Goal: Transaction & Acquisition: Purchase product/service

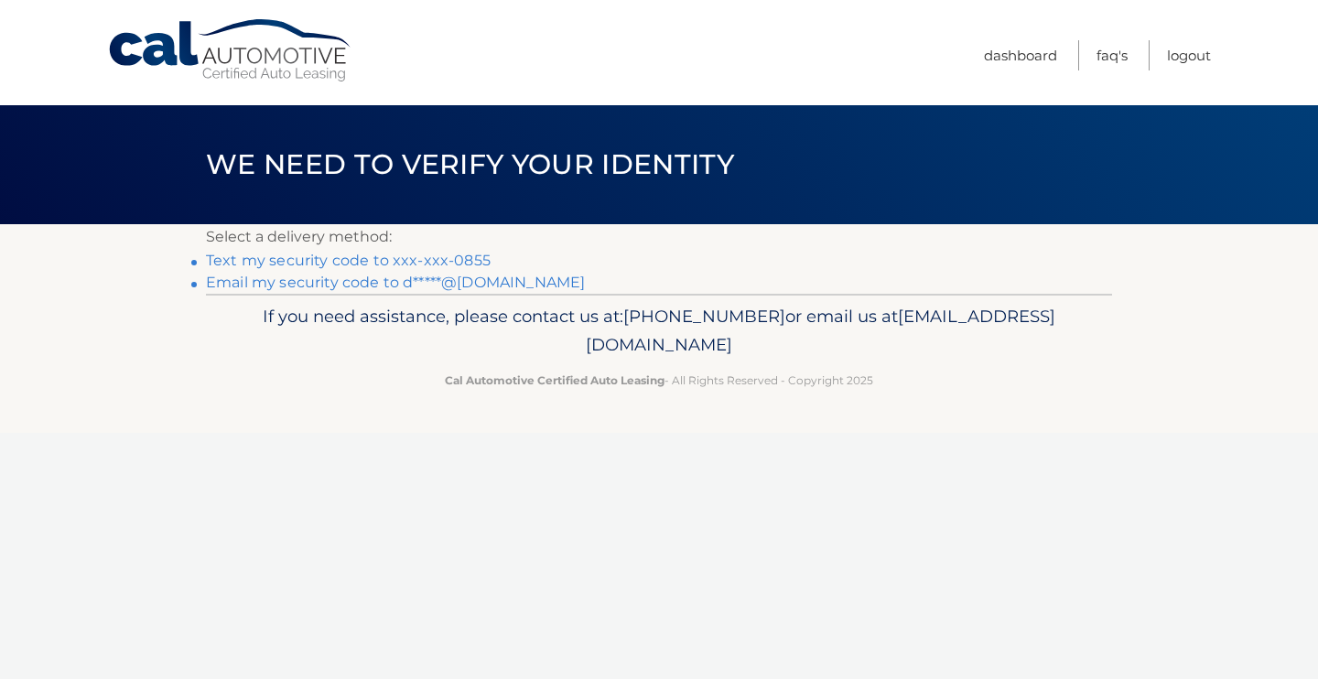
click at [213, 260] on link "Text my security code to xxx-xxx-0855" at bounding box center [348, 260] width 285 height 17
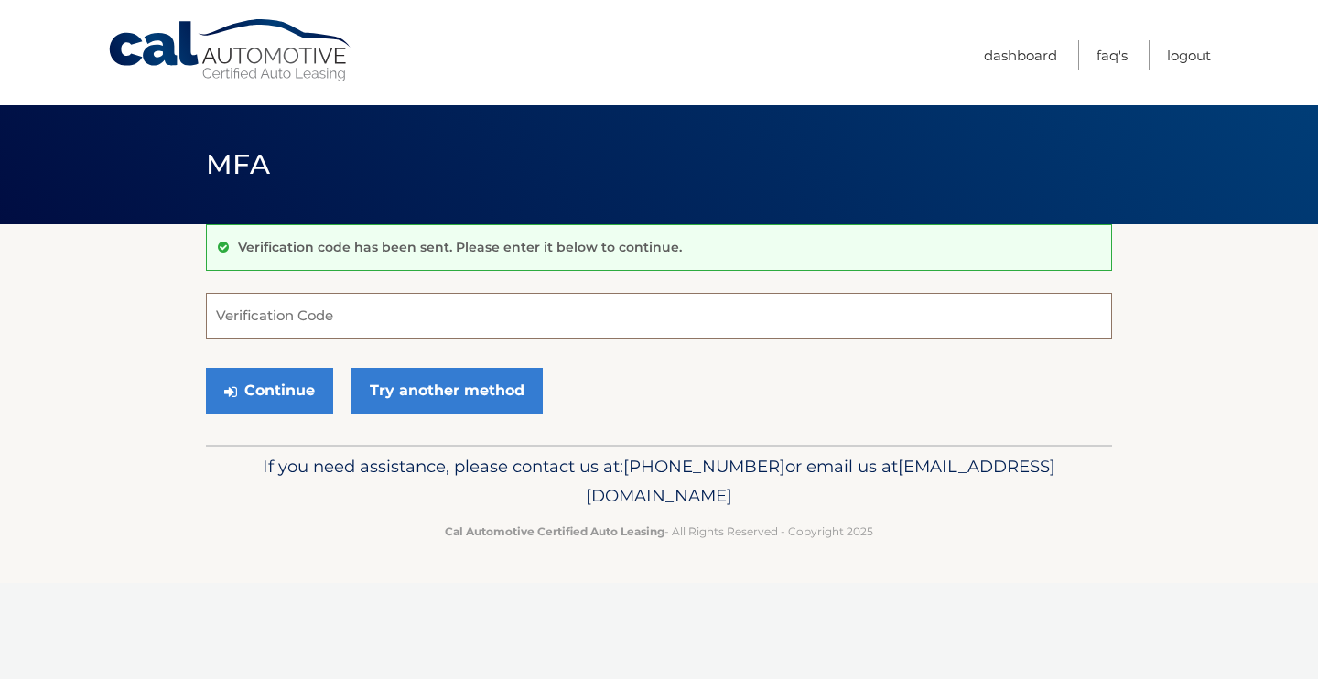
click at [247, 322] on input "Verification Code" at bounding box center [659, 316] width 906 height 46
type input "360516"
click at [282, 401] on button "Continue" at bounding box center [269, 391] width 127 height 46
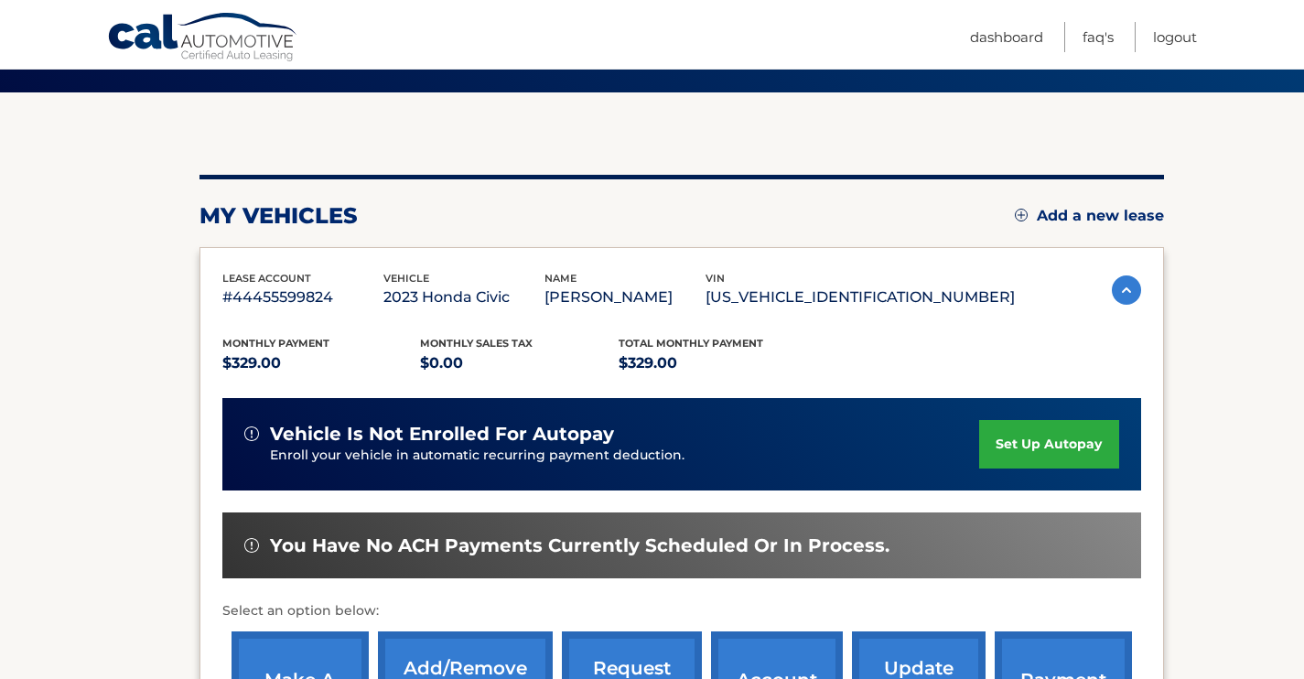
scroll to position [372, 0]
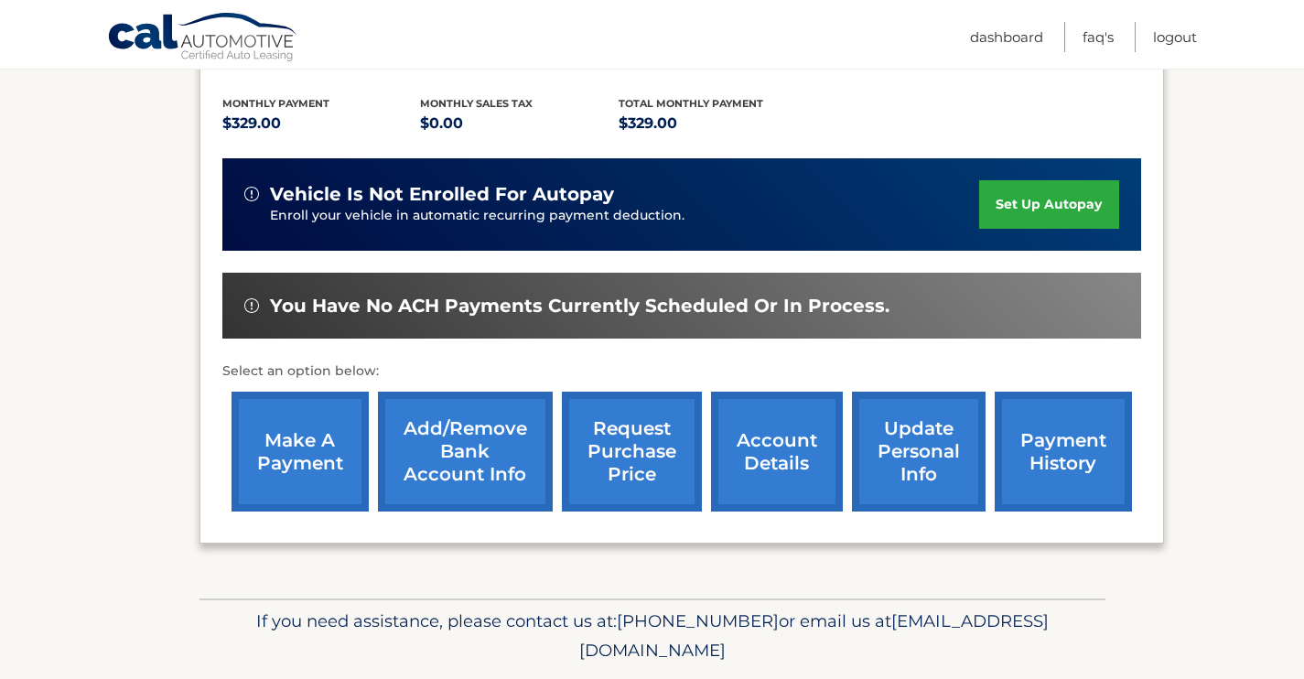
click at [290, 461] on link "make a payment" at bounding box center [300, 452] width 137 height 120
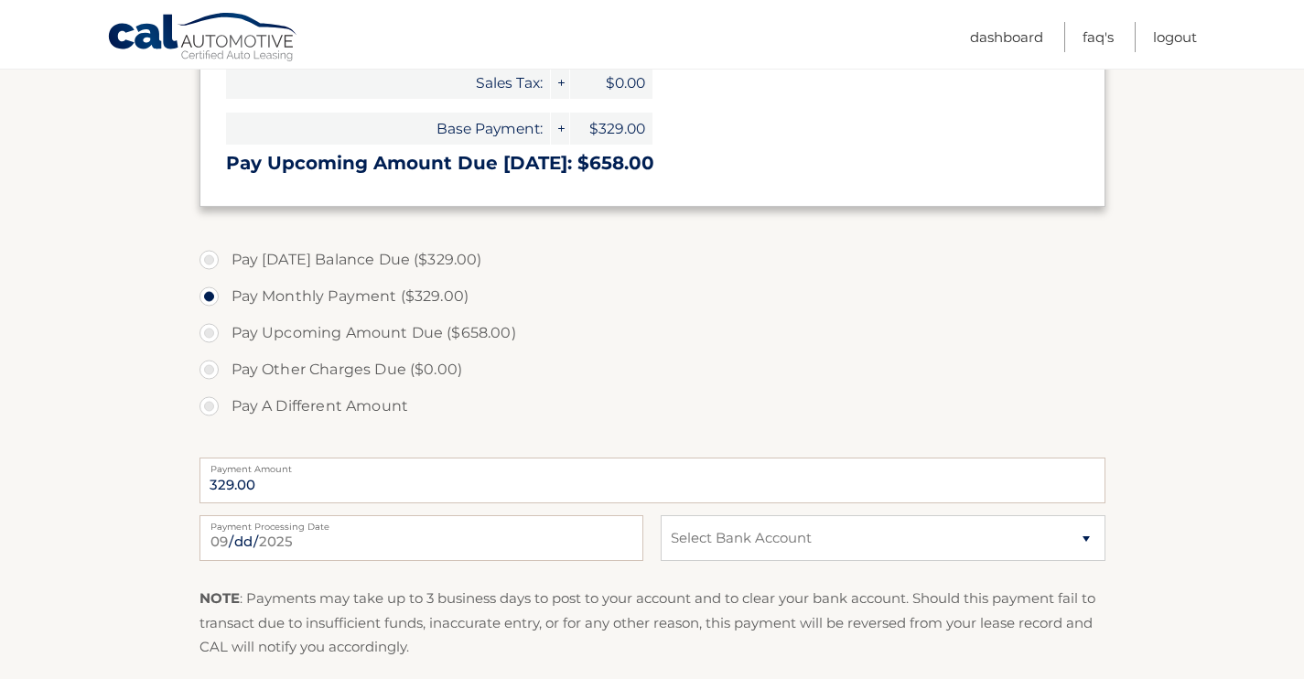
scroll to position [497, 0]
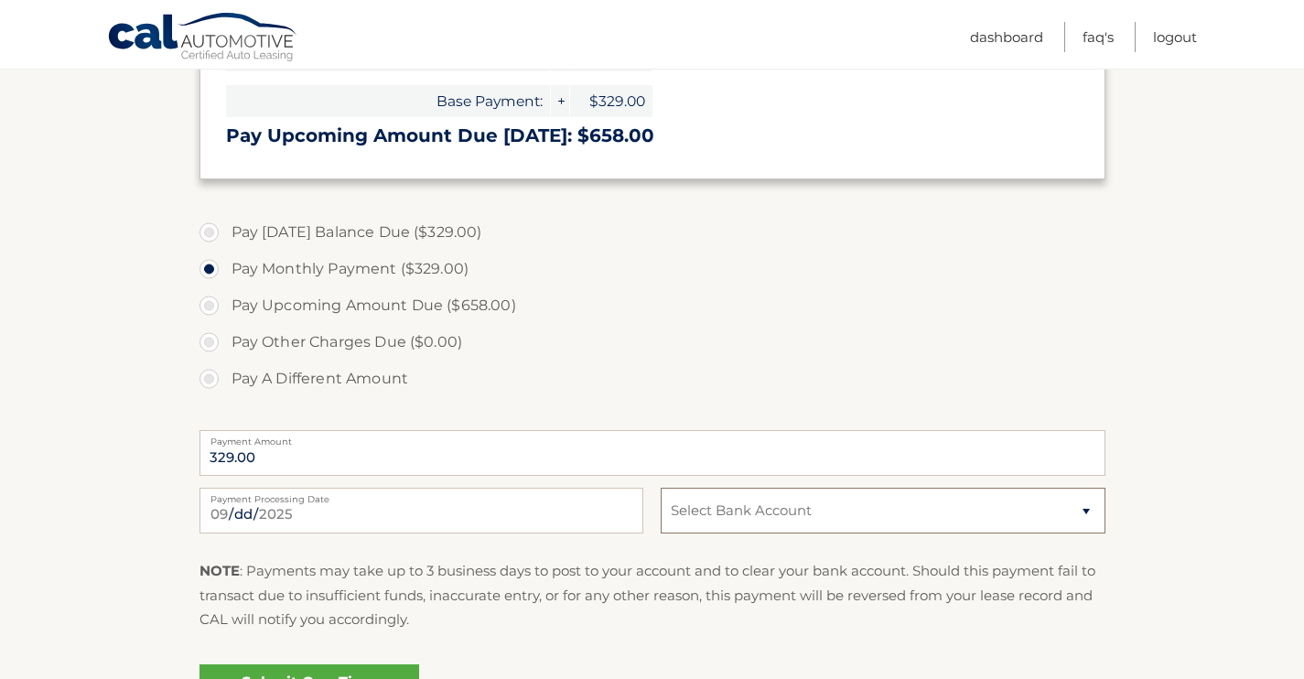
click at [1086, 514] on select "Select Bank Account Checking PNC BANK, NEW JERSEY *****6645 Checking PNC BANK, …" at bounding box center [883, 511] width 444 height 46
select select "MjZiNWVmOTQtMWI2NC00ZjhkLTkyY2QtYzRiZTA0ZDZlYTAw"
click at [661, 488] on select "Select Bank Account Checking PNC BANK, NEW JERSEY *****6645 Checking PNC BANK, …" at bounding box center [883, 511] width 444 height 46
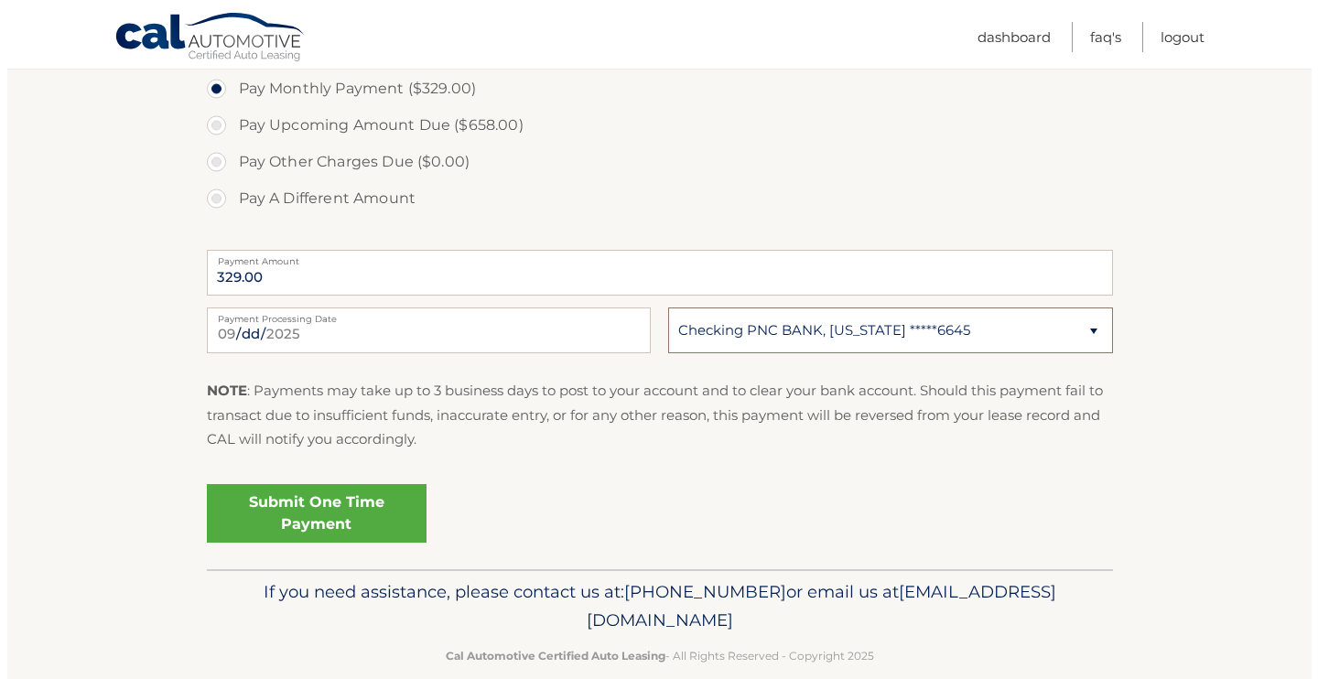
scroll to position [707, 0]
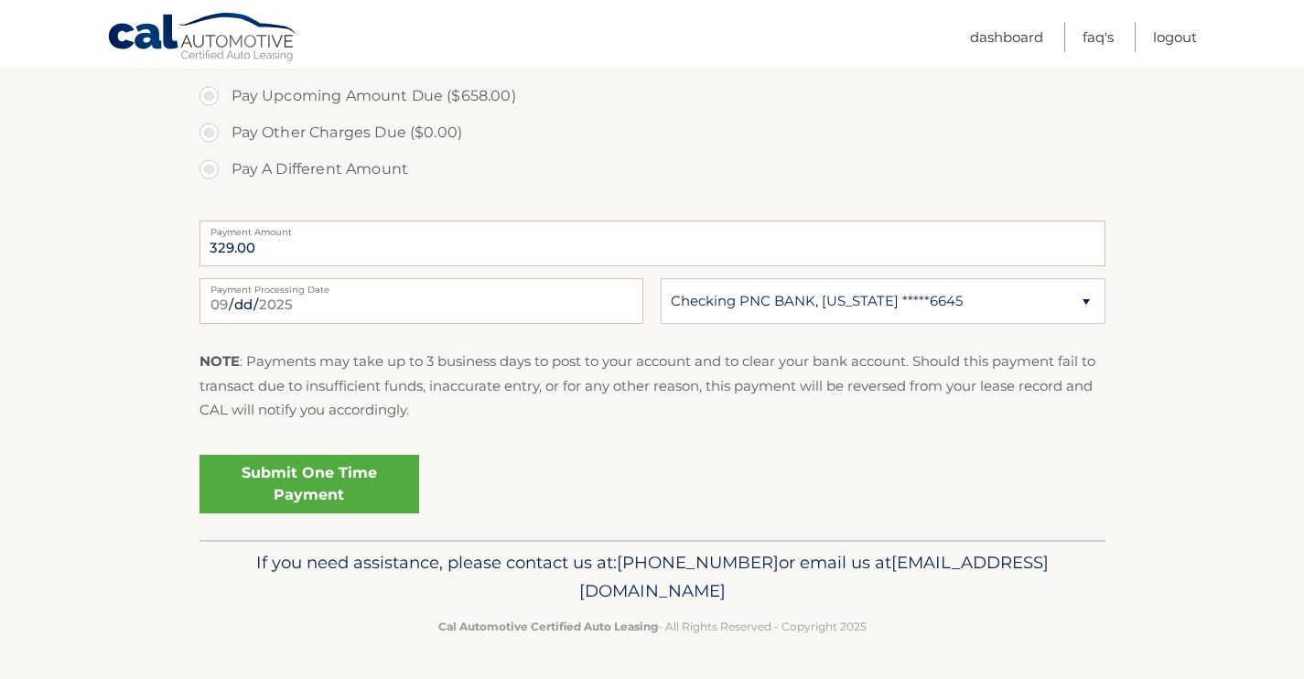
click at [303, 492] on link "Submit One Time Payment" at bounding box center [310, 484] width 220 height 59
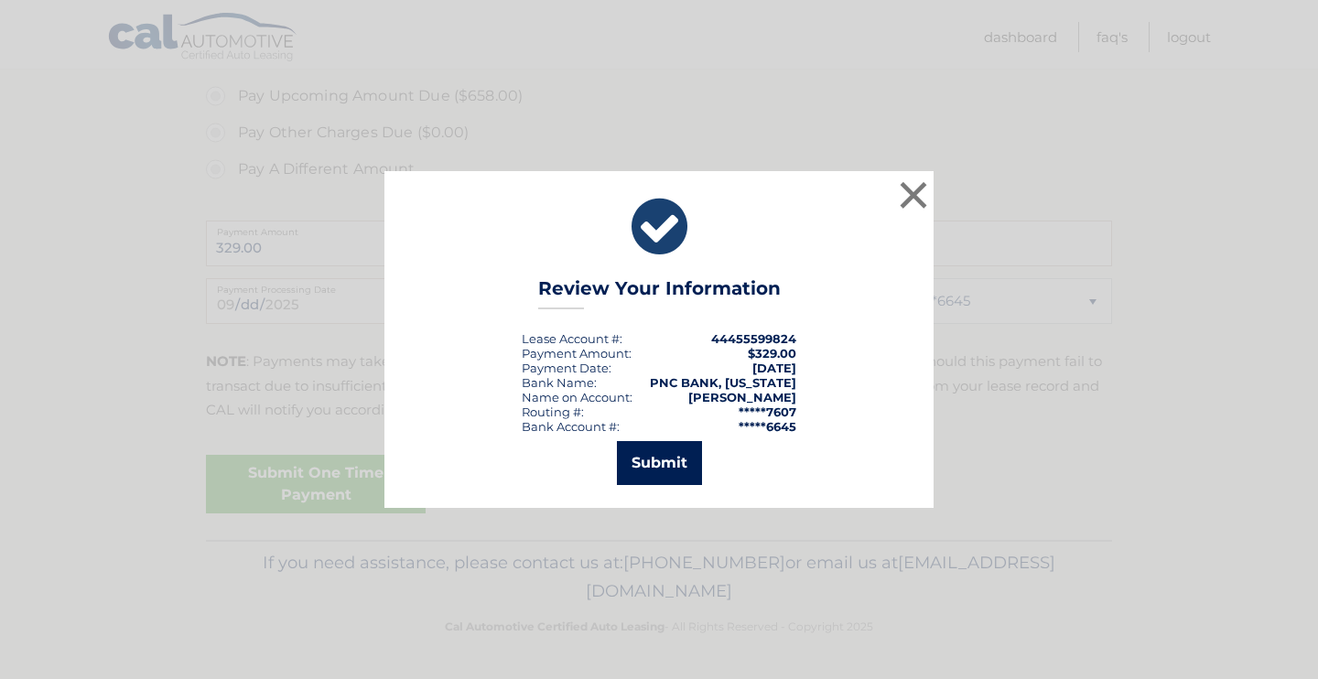
click at [669, 467] on button "Submit" at bounding box center [659, 463] width 85 height 44
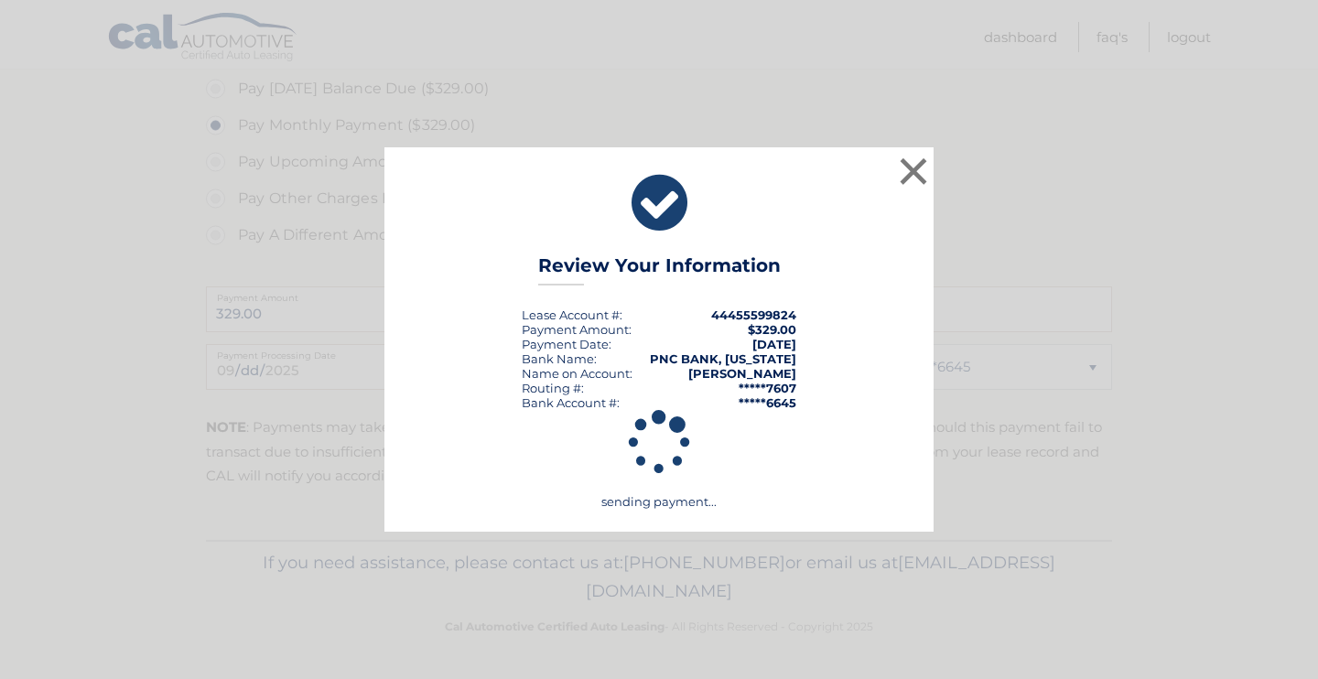
scroll to position [641, 0]
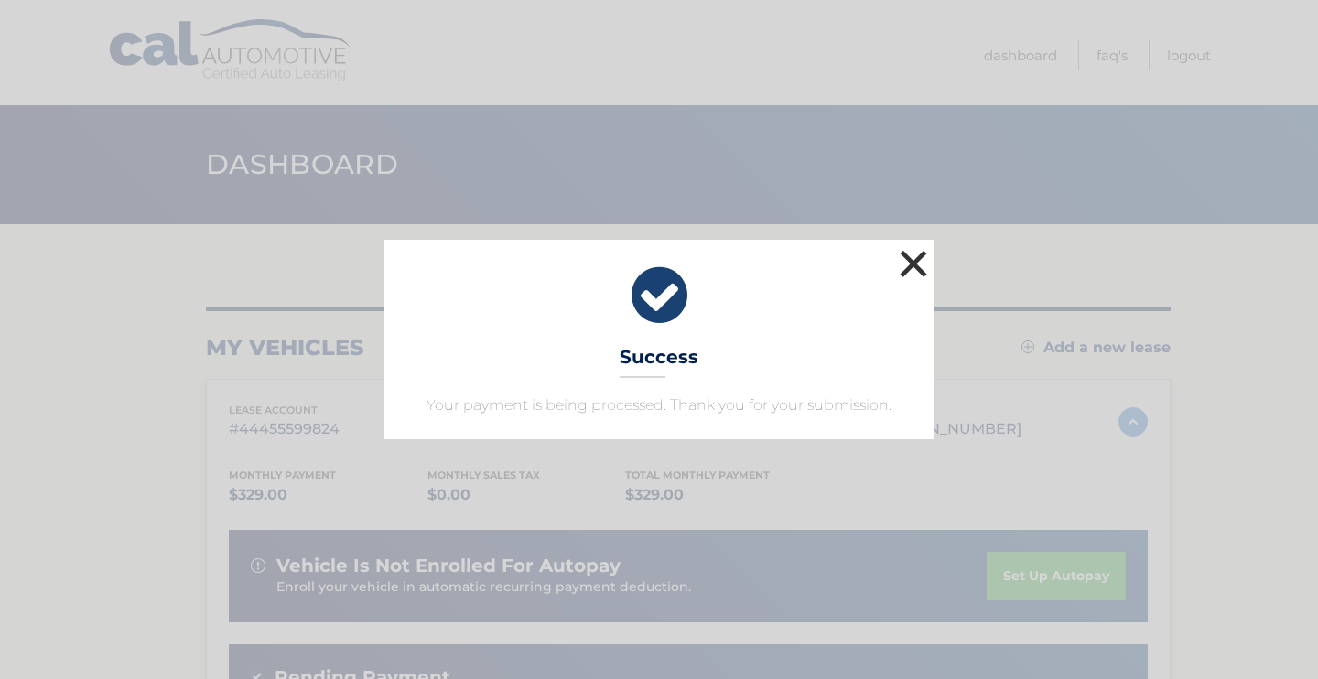
click at [913, 265] on button "×" at bounding box center [913, 263] width 37 height 37
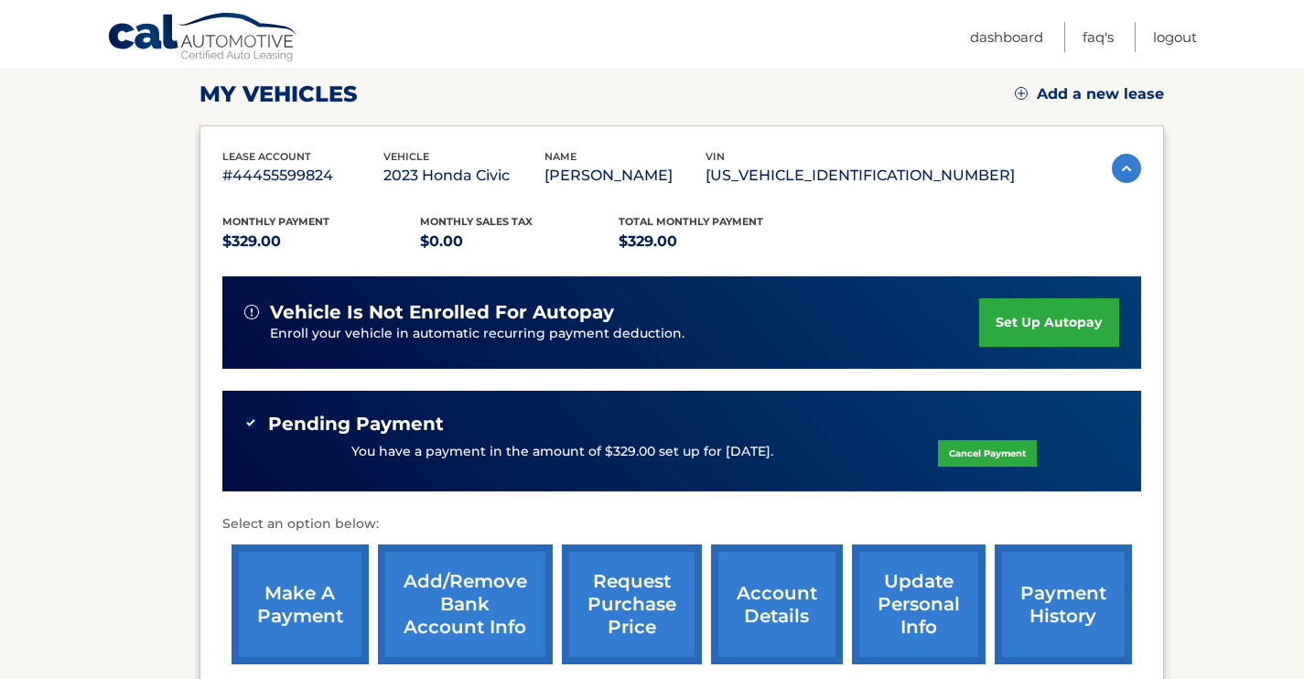
scroll to position [464, 0]
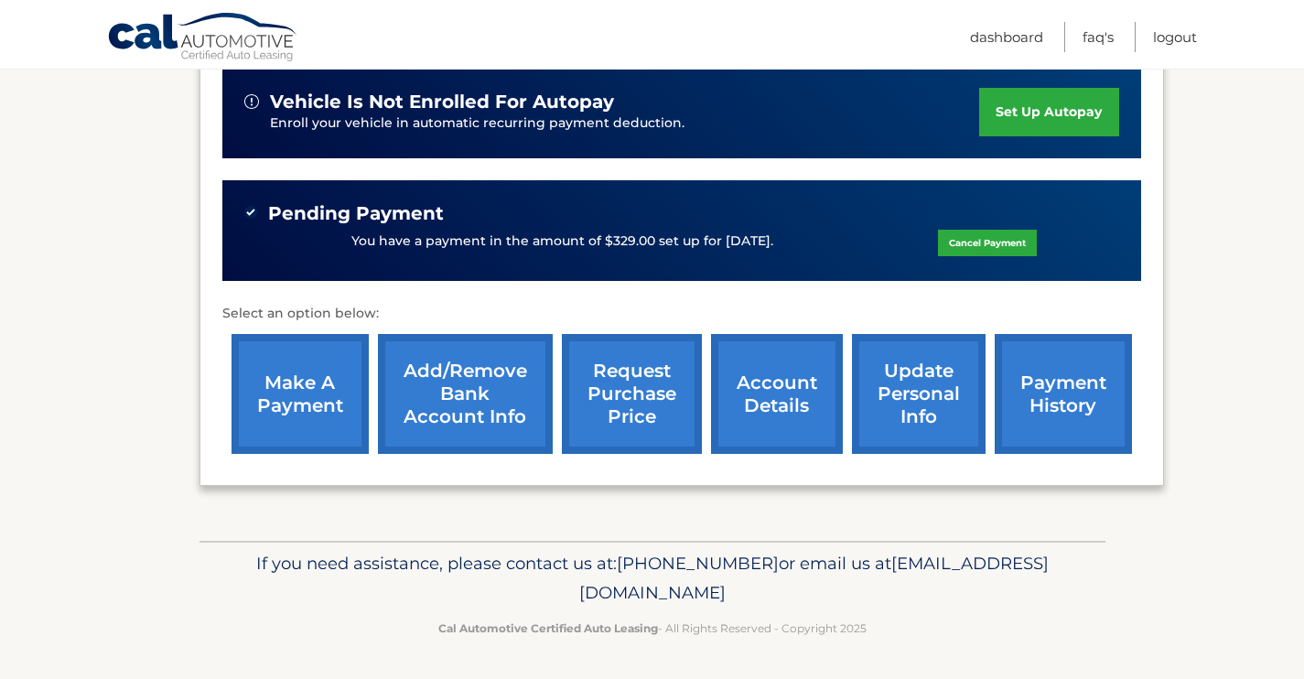
click at [765, 415] on link "account details" at bounding box center [777, 394] width 132 height 120
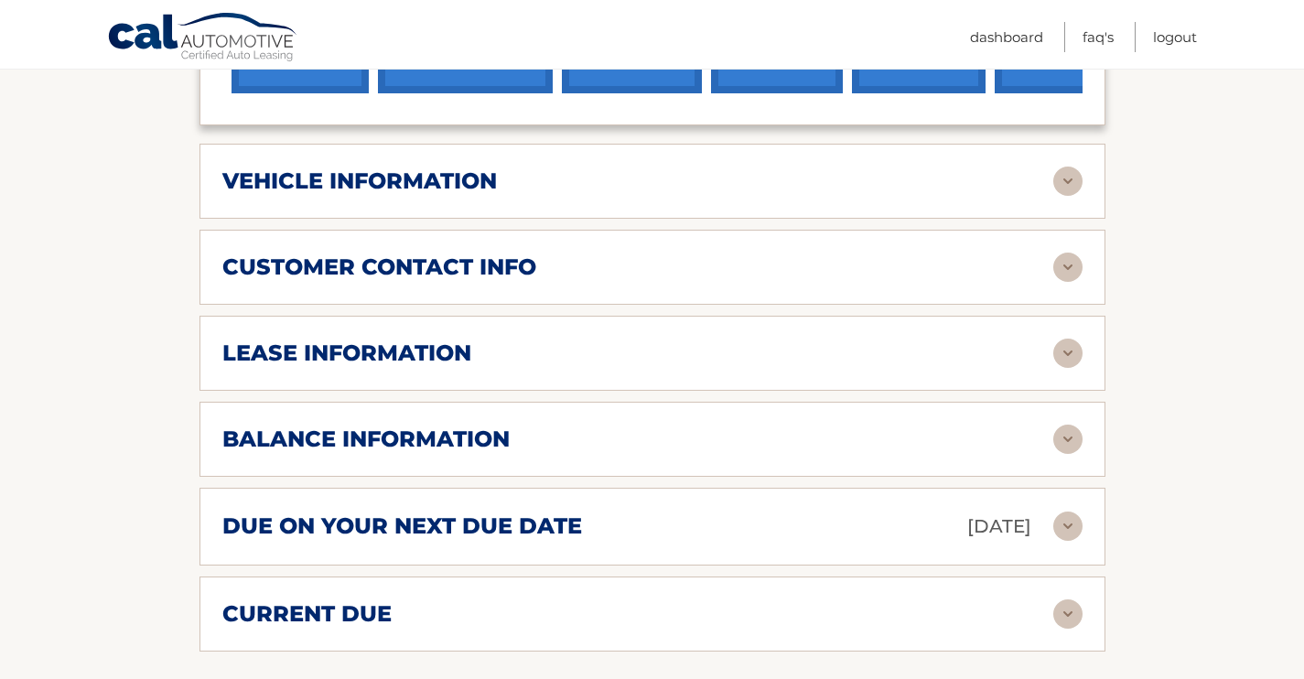
scroll to position [849, 0]
click at [1062, 521] on img at bounding box center [1068, 526] width 29 height 29
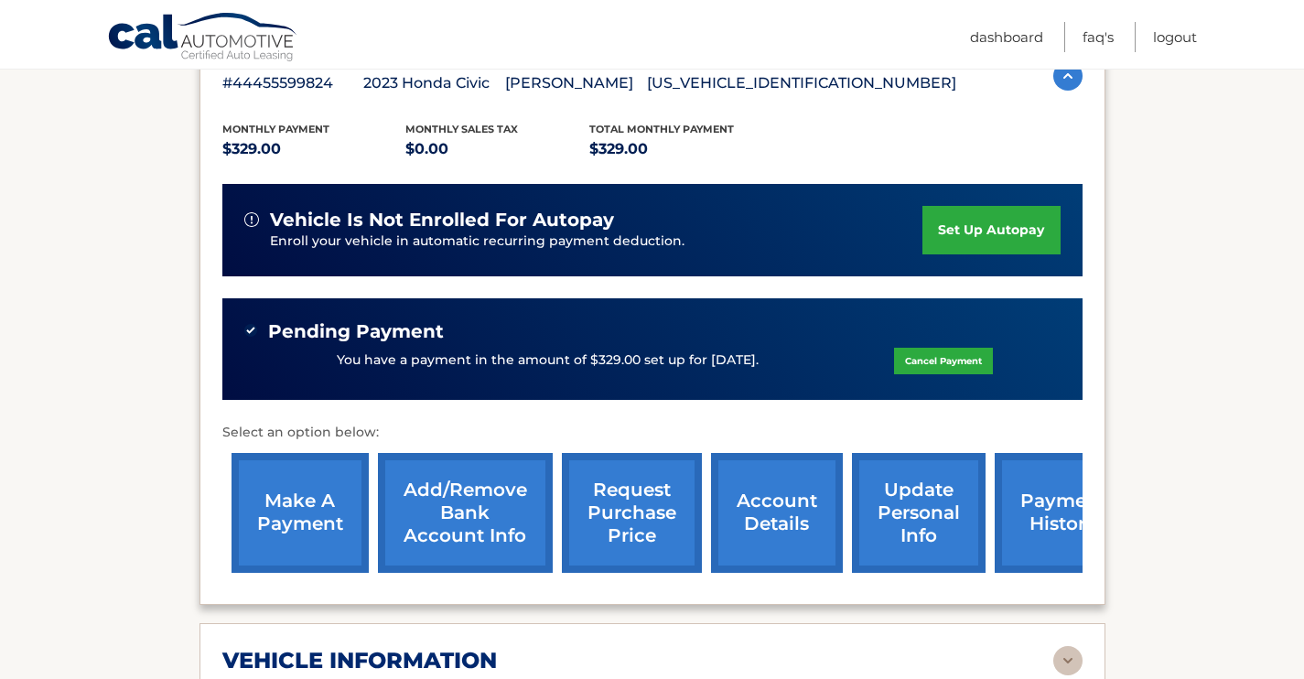
scroll to position [376, 0]
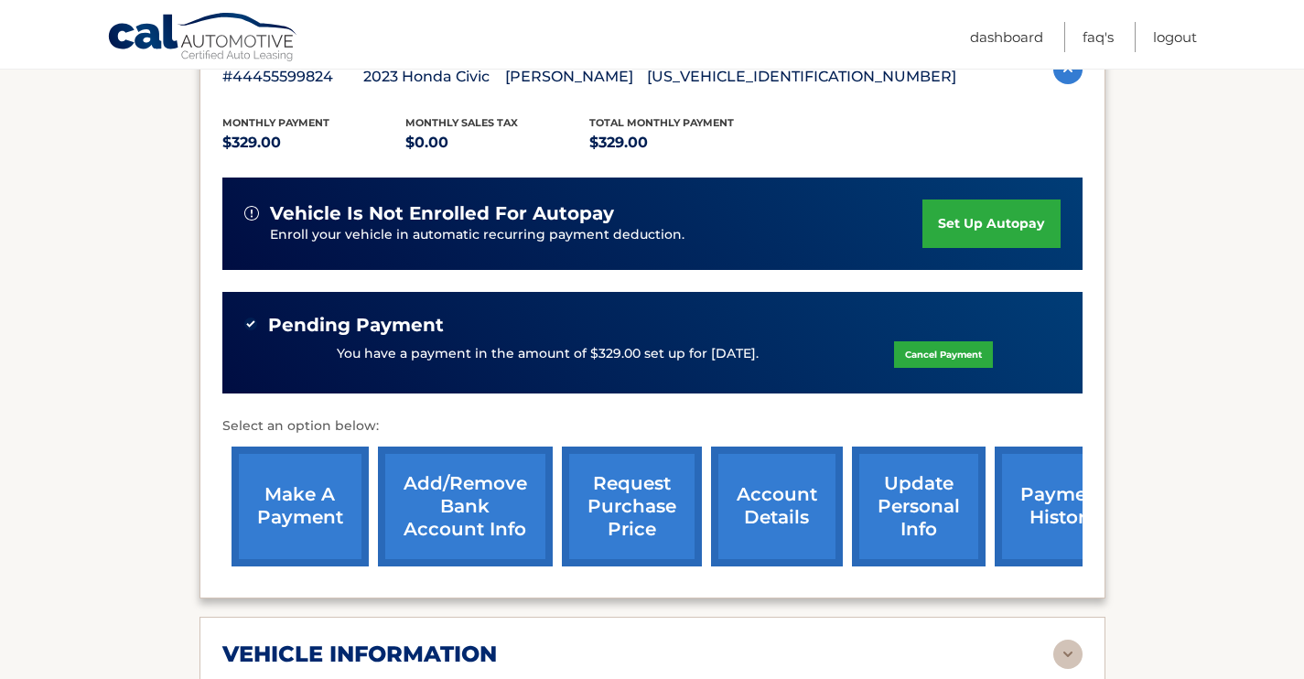
click at [1058, 499] on link "payment history" at bounding box center [1063, 507] width 137 height 120
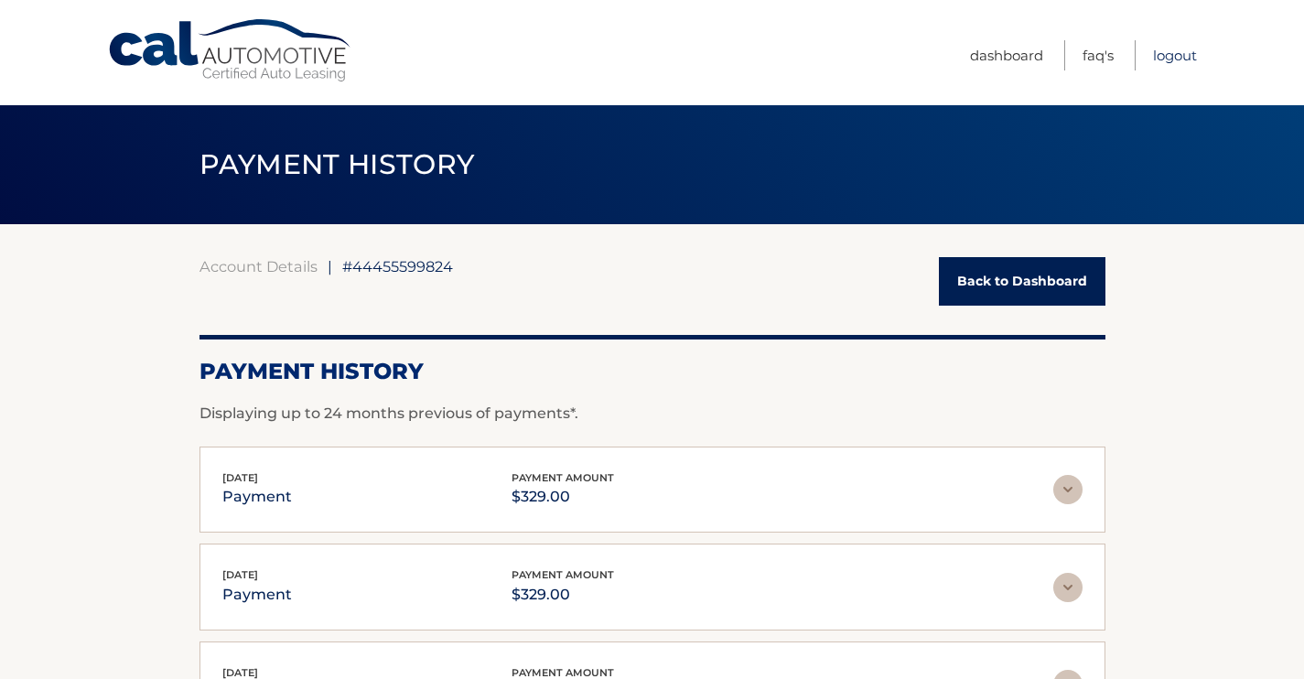
click at [1180, 57] on link "Logout" at bounding box center [1175, 55] width 44 height 30
